Goal: Transaction & Acquisition: Purchase product/service

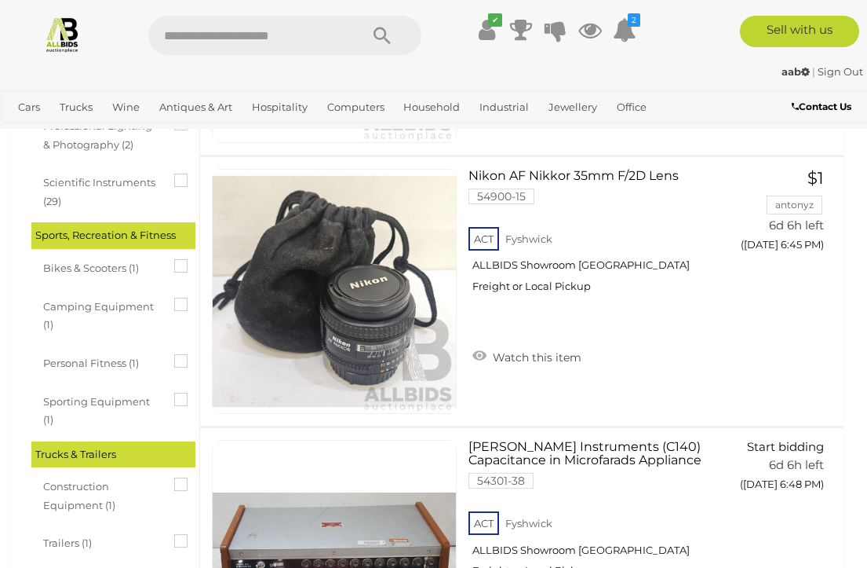
scroll to position [2814, 0]
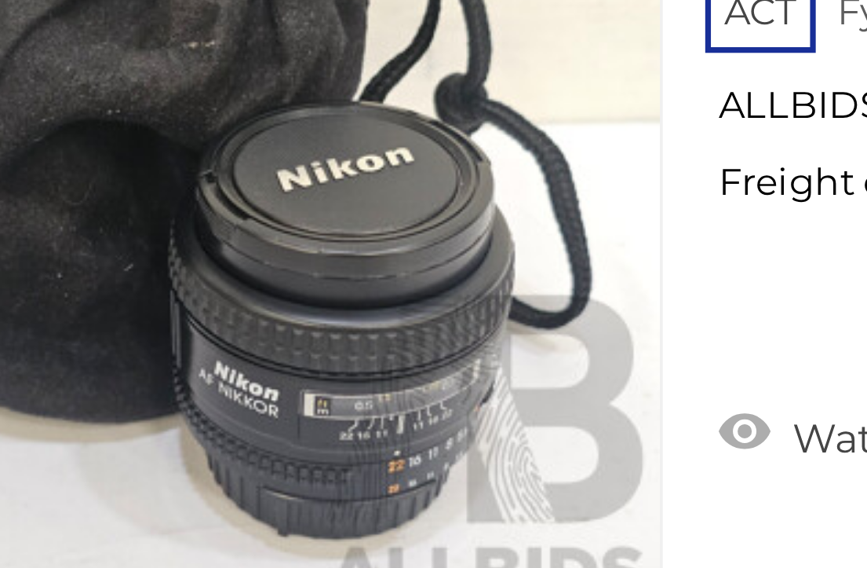
click at [213, 134] on img at bounding box center [334, 255] width 243 height 243
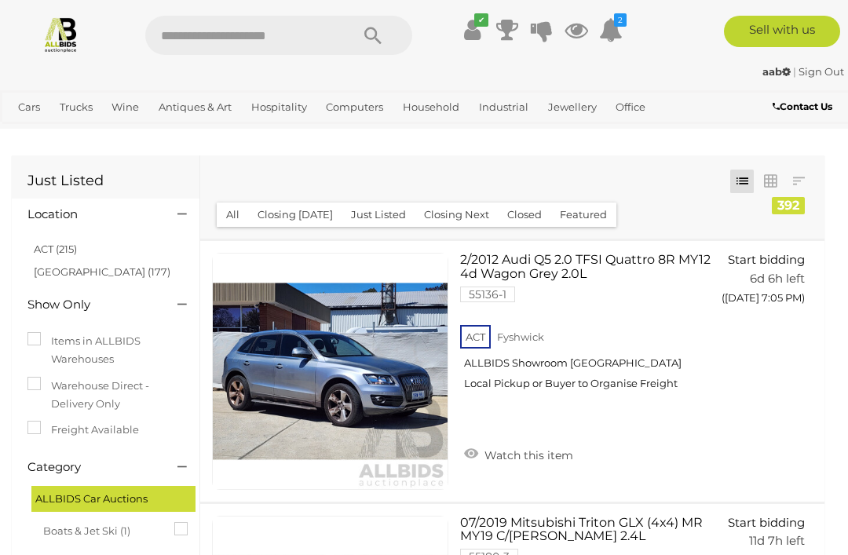
scroll to position [2545, 0]
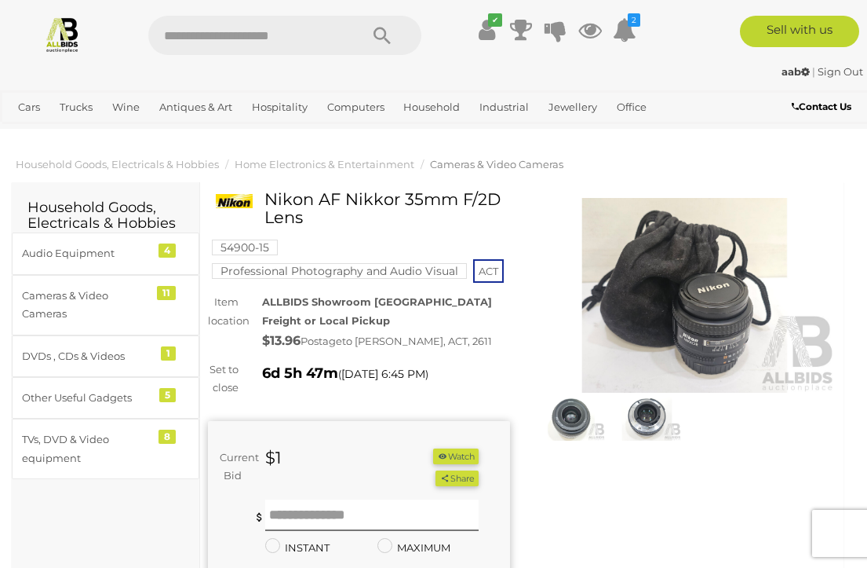
click at [723, 291] on img at bounding box center [685, 295] width 302 height 195
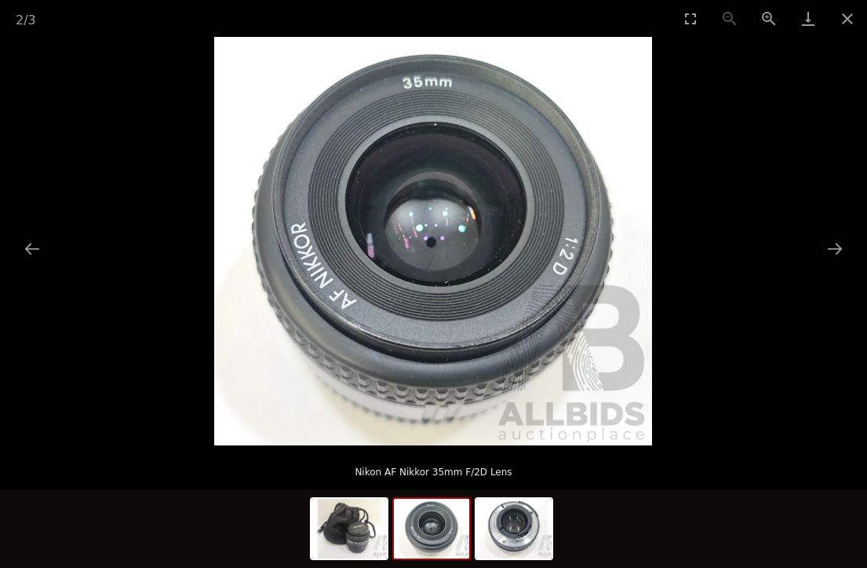
click at [448, 524] on img at bounding box center [431, 528] width 75 height 60
click at [840, 243] on button "Next slide" at bounding box center [835, 248] width 33 height 31
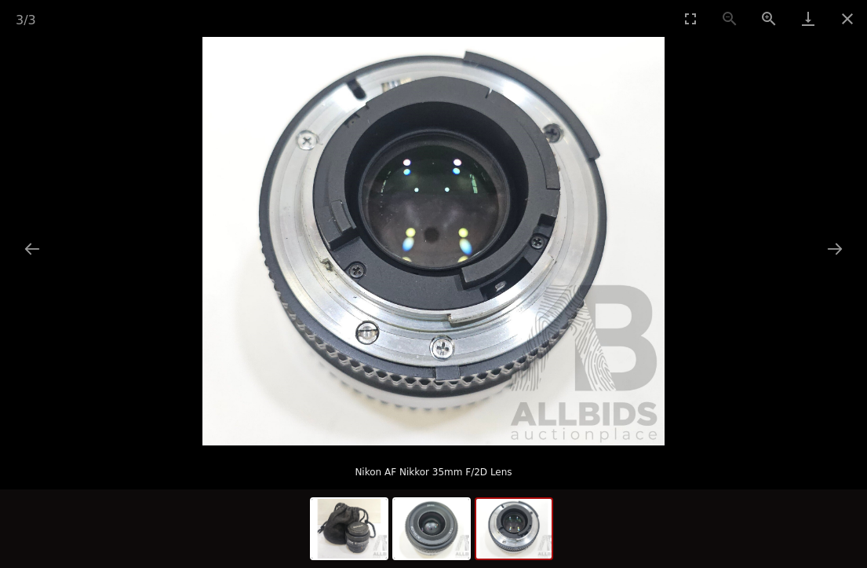
click at [857, 26] on button "Close gallery" at bounding box center [847, 18] width 39 height 37
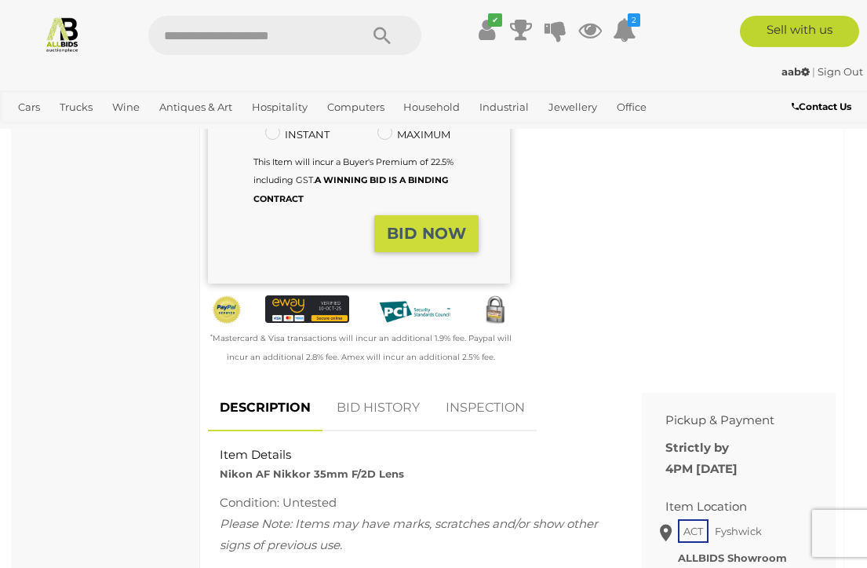
scroll to position [414, 0]
click at [506, 396] on link "INSPECTION" at bounding box center [485, 407] width 103 height 46
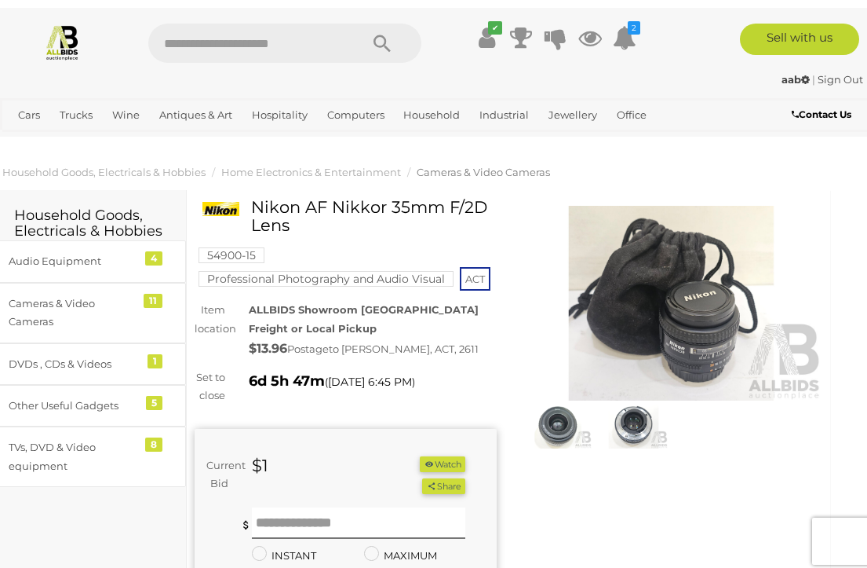
scroll to position [0, 13]
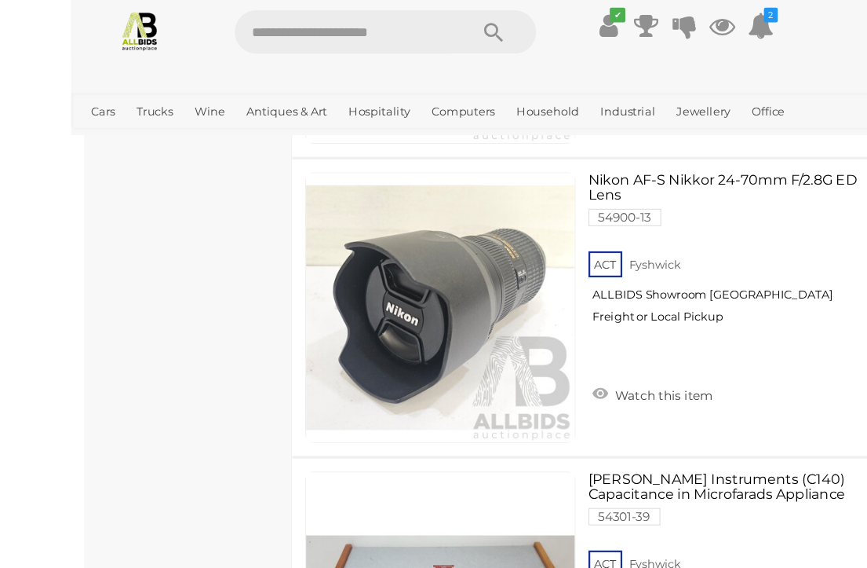
scroll to position [4418, 0]
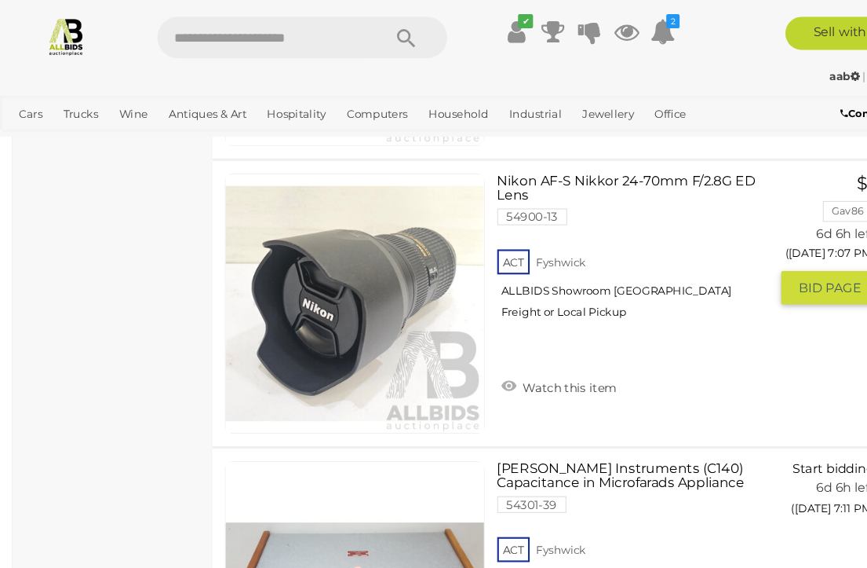
click at [355, 245] on link at bounding box center [334, 285] width 245 height 245
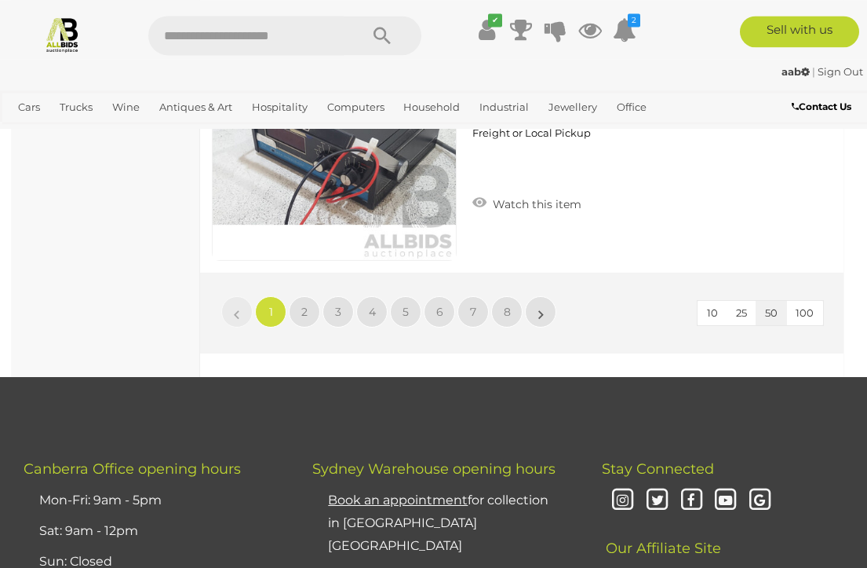
scroll to position [13493, 0]
click at [535, 308] on link "»" at bounding box center [540, 311] width 31 height 31
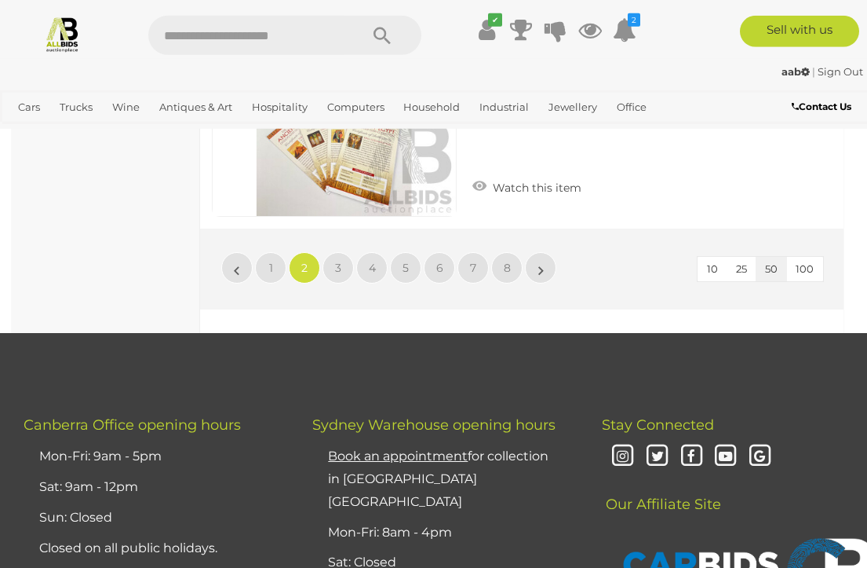
scroll to position [13541, 0]
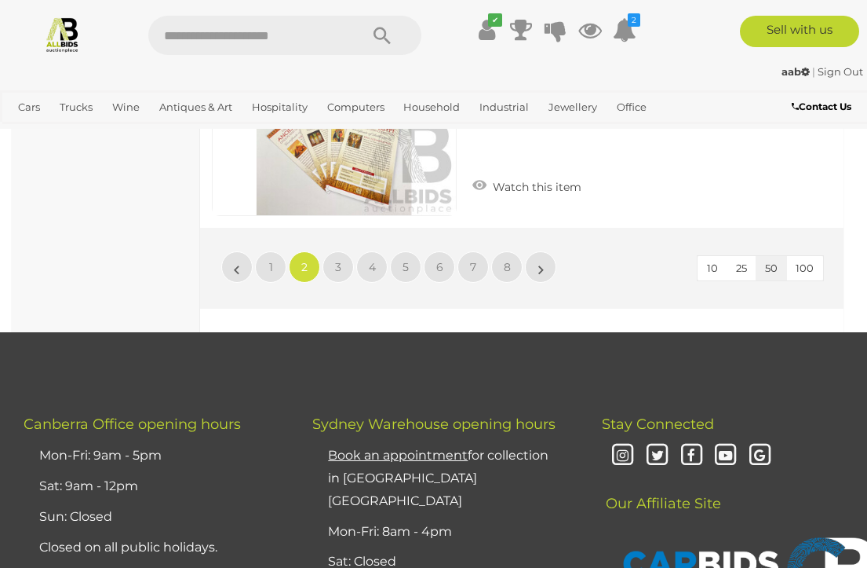
click at [538, 265] on link "»" at bounding box center [540, 266] width 31 height 31
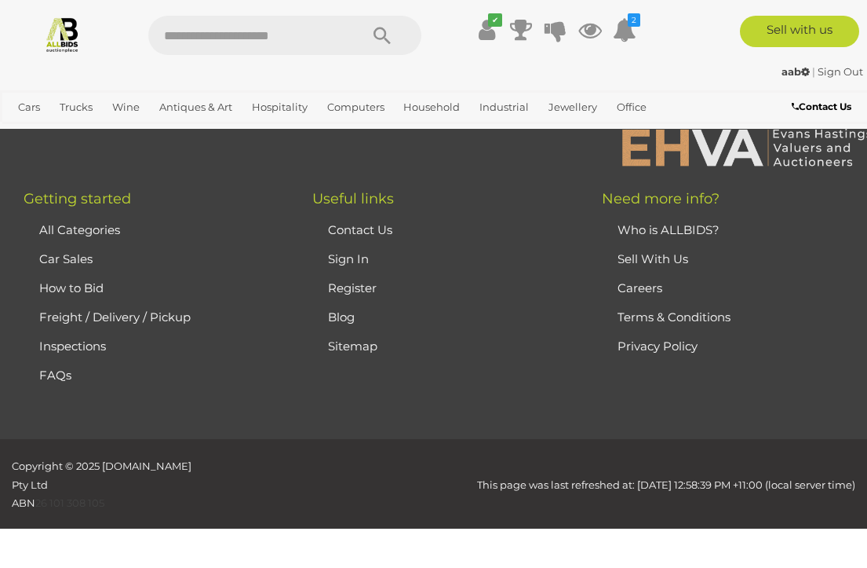
scroll to position [0, 0]
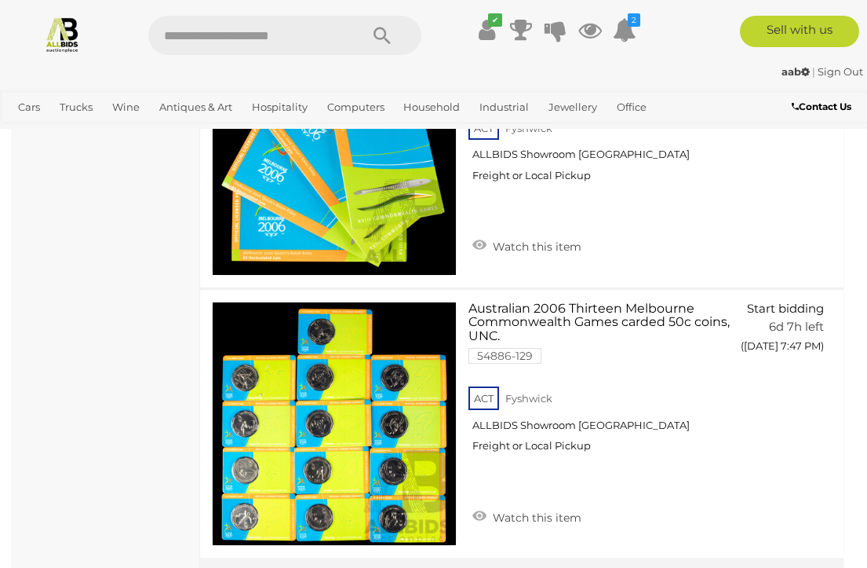
scroll to position [13461, 0]
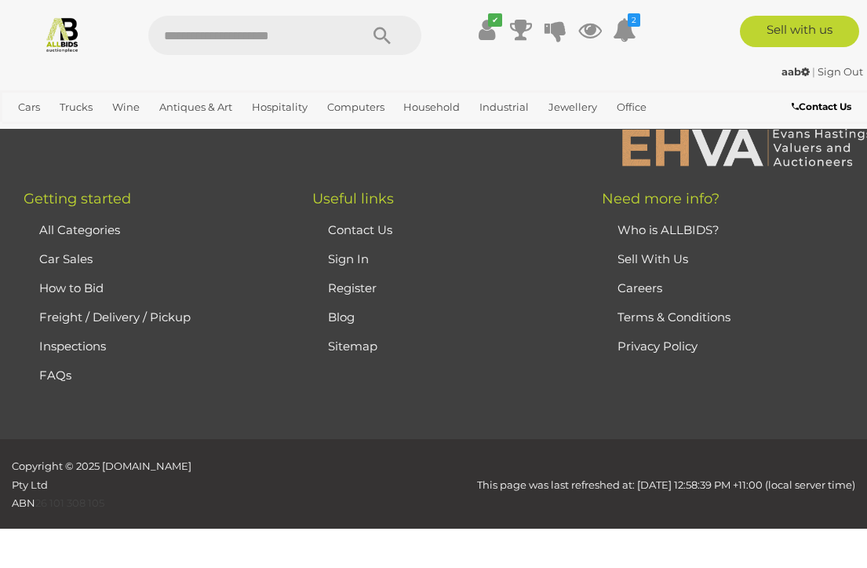
scroll to position [0, 0]
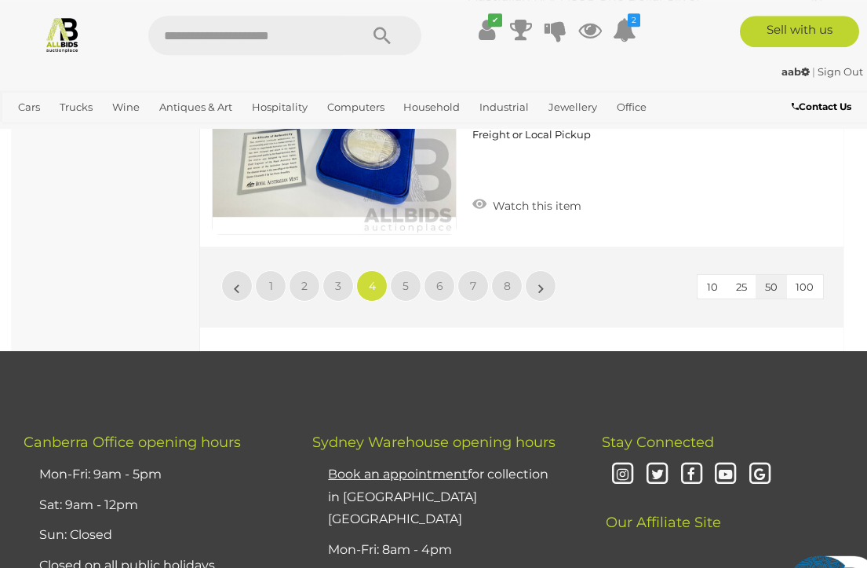
scroll to position [13539, 0]
click at [536, 279] on link "»" at bounding box center [540, 285] width 31 height 31
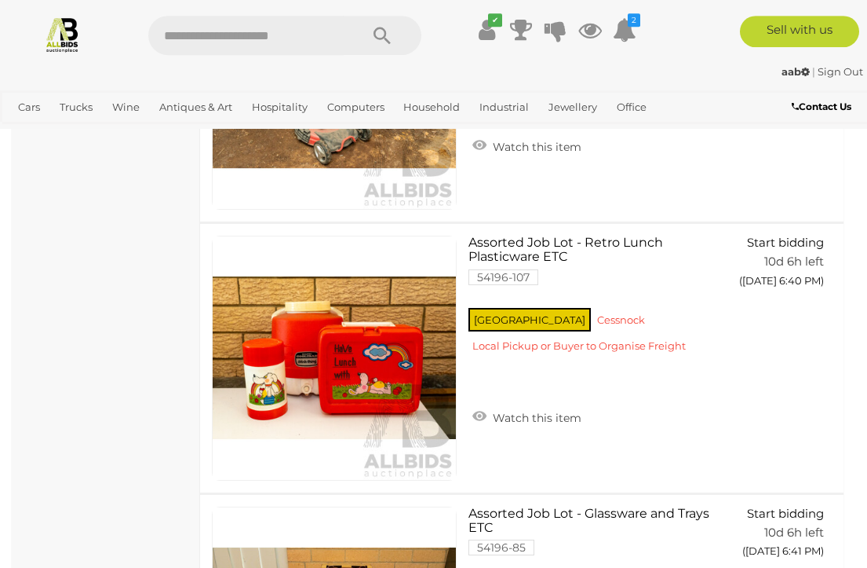
scroll to position [12859, 0]
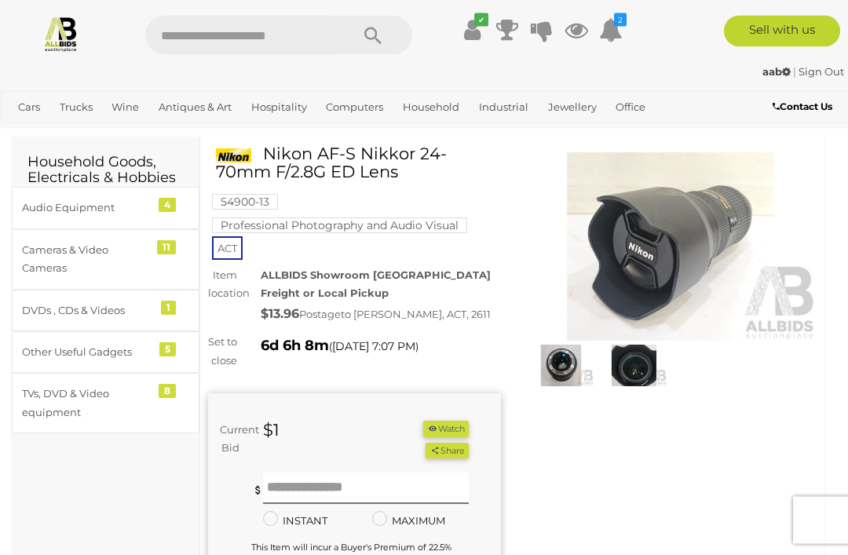
scroll to position [57, 0]
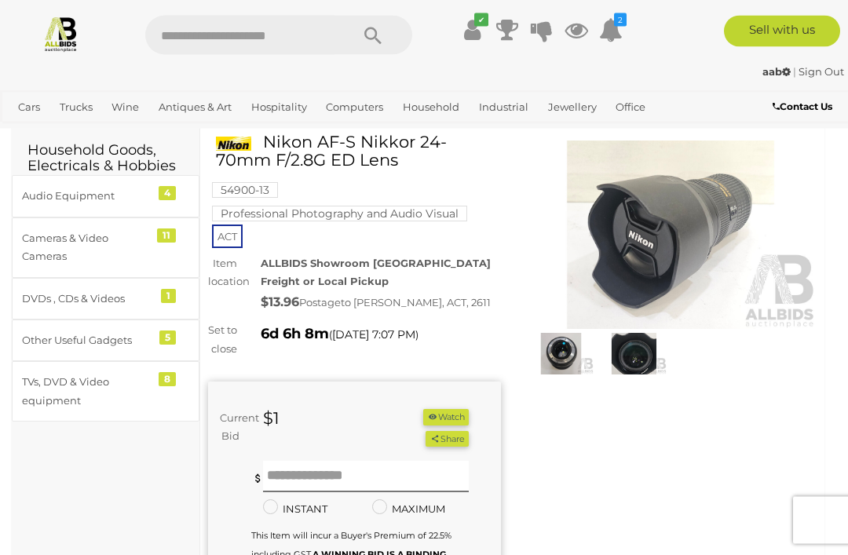
click at [561, 355] on img at bounding box center [560, 355] width 65 height 42
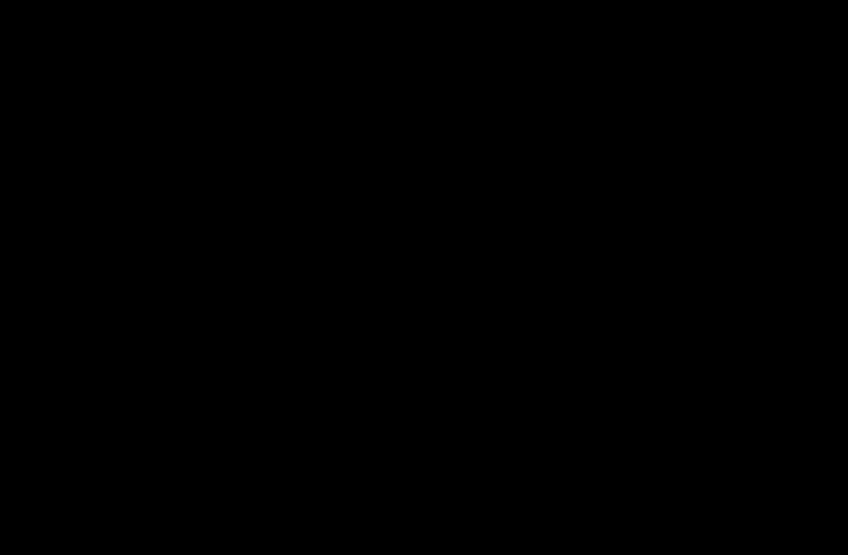
scroll to position [57, 0]
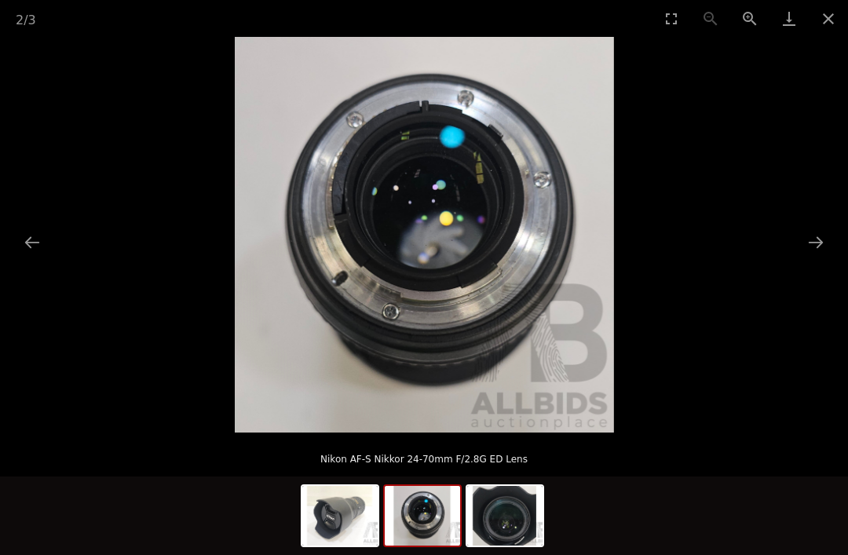
click at [817, 257] on button "Next slide" at bounding box center [815, 242] width 33 height 31
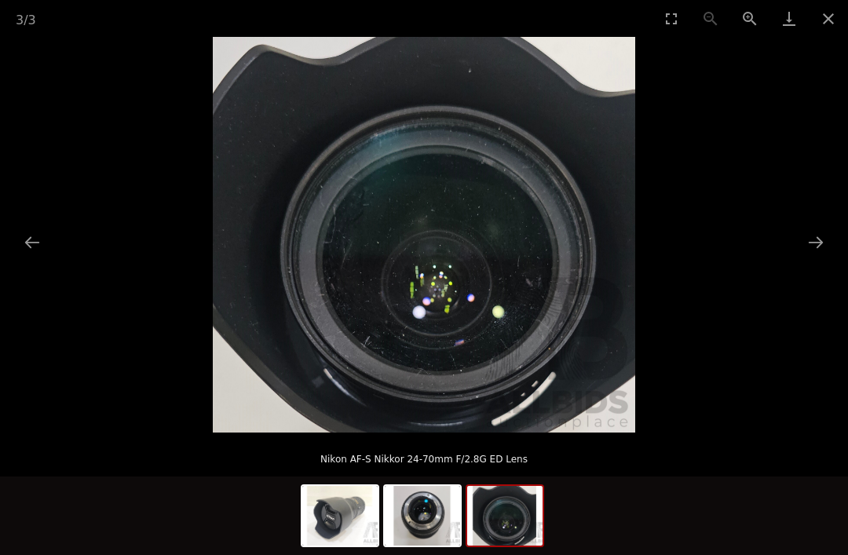
click at [345, 546] on img at bounding box center [339, 516] width 75 height 60
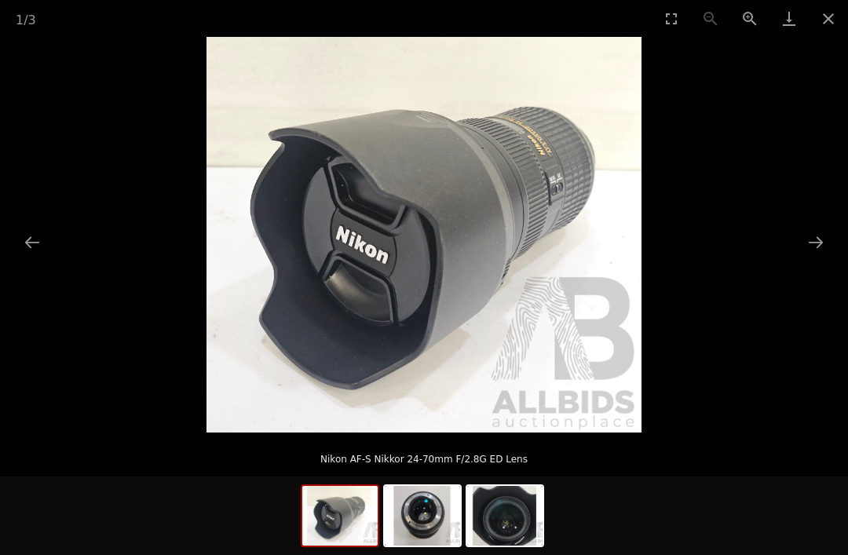
click at [826, 25] on button "Close gallery" at bounding box center [827, 18] width 39 height 37
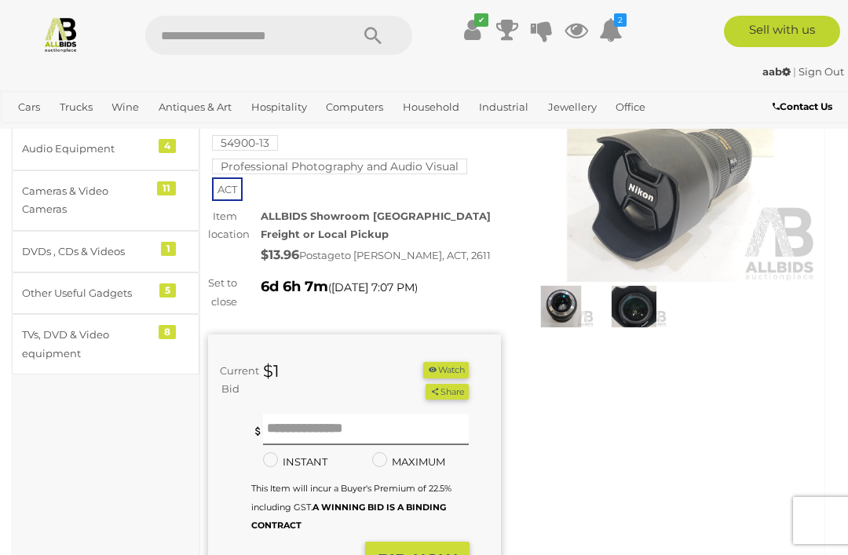
scroll to position [108, 0]
